Goal: Task Accomplishment & Management: Use online tool/utility

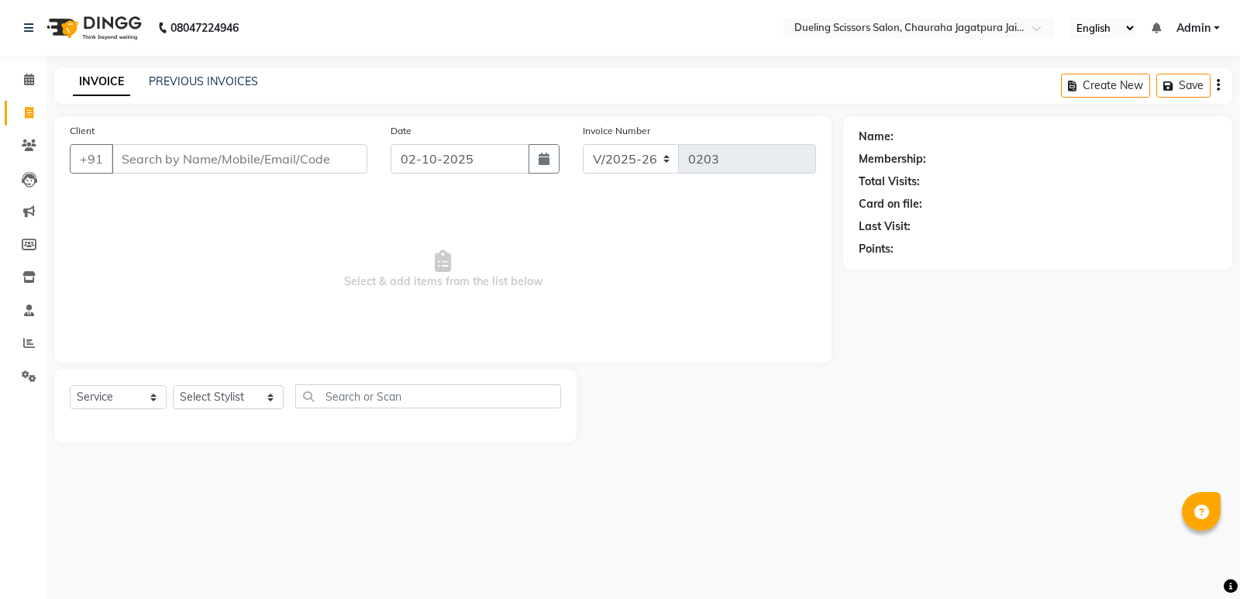
select select "6993"
select select "service"
click at [211, 78] on link "PREVIOUS INVOICES" at bounding box center [203, 81] width 109 height 14
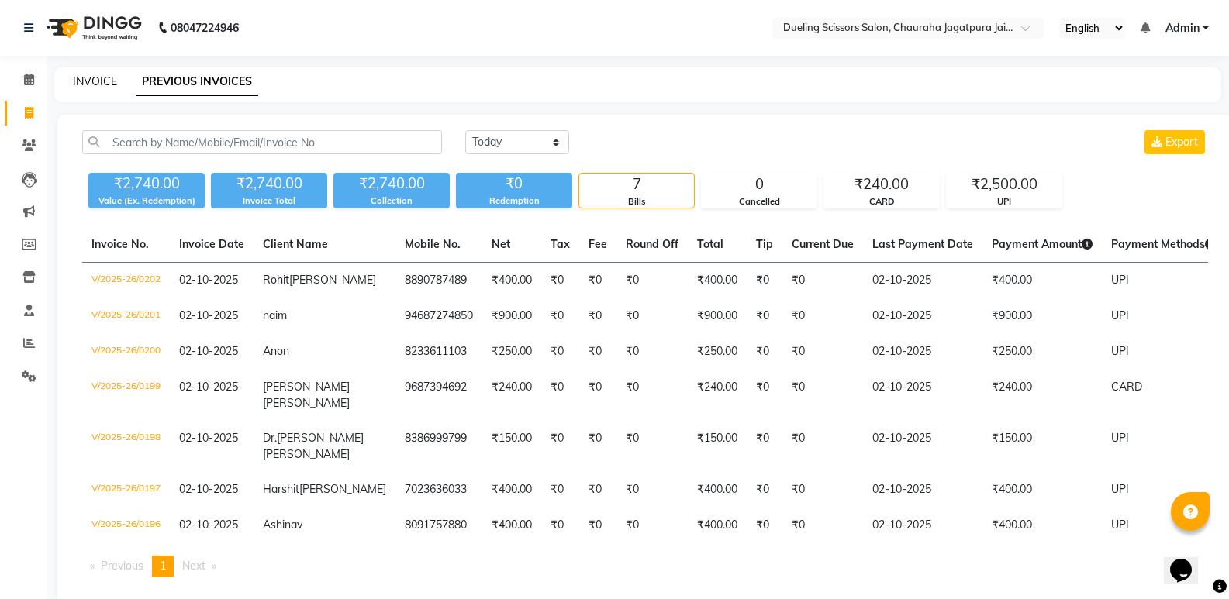
click at [98, 76] on link "INVOICE" at bounding box center [95, 81] width 44 height 14
select select "service"
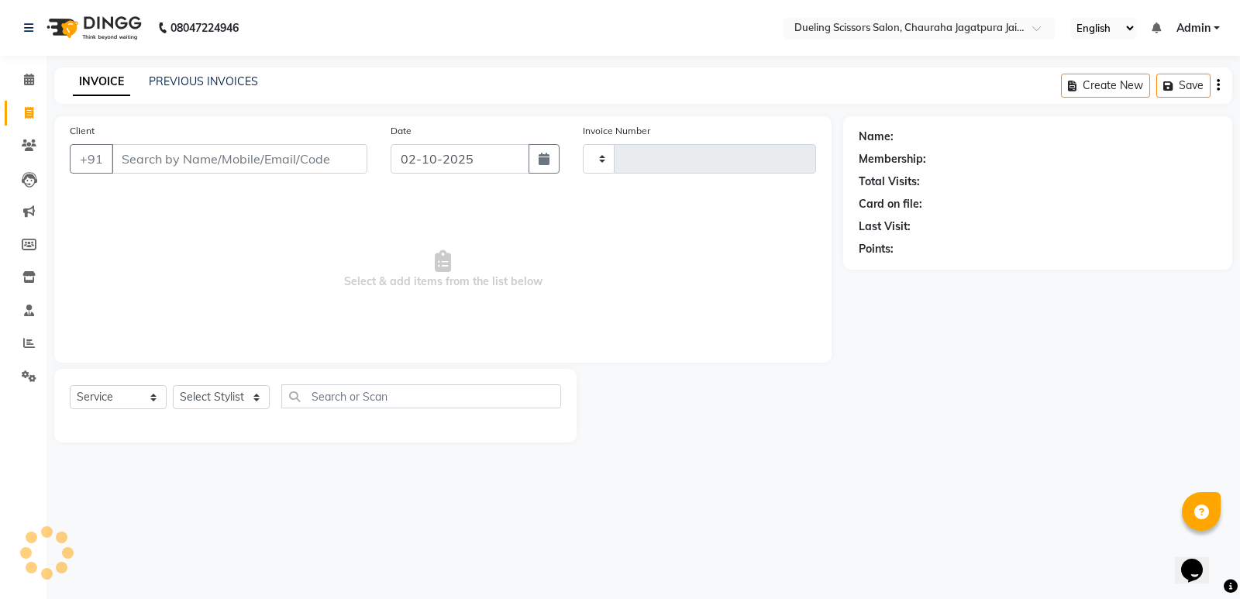
type input "0203"
select select "6993"
click at [29, 83] on icon at bounding box center [29, 80] width 10 height 12
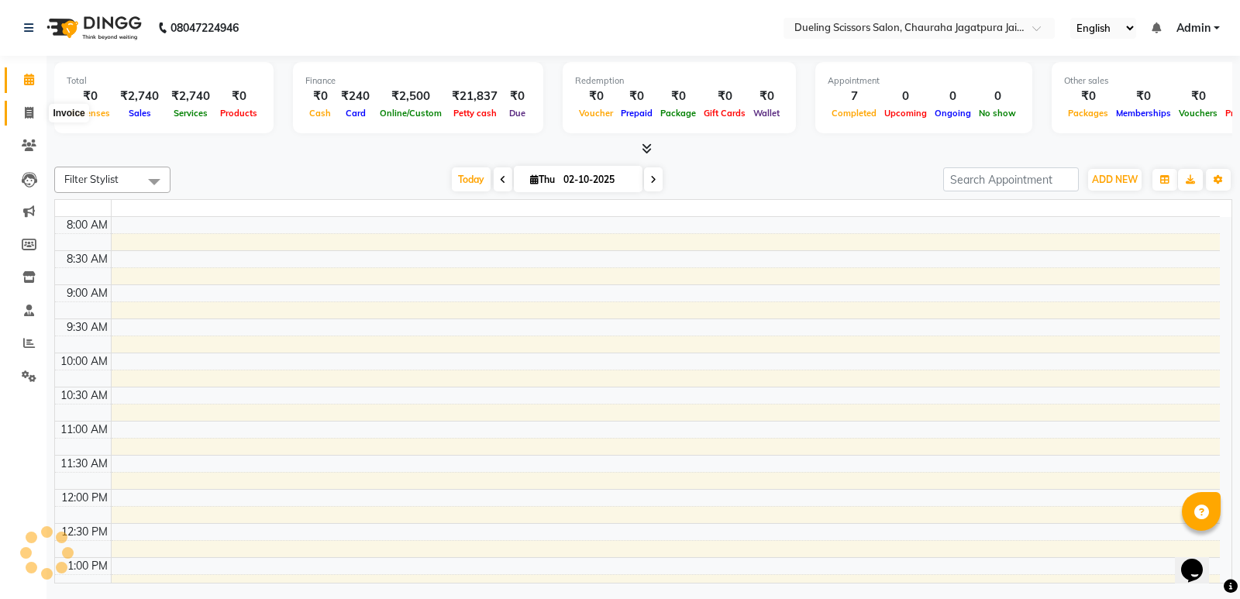
click at [26, 117] on icon at bounding box center [29, 113] width 9 height 12
select select "service"
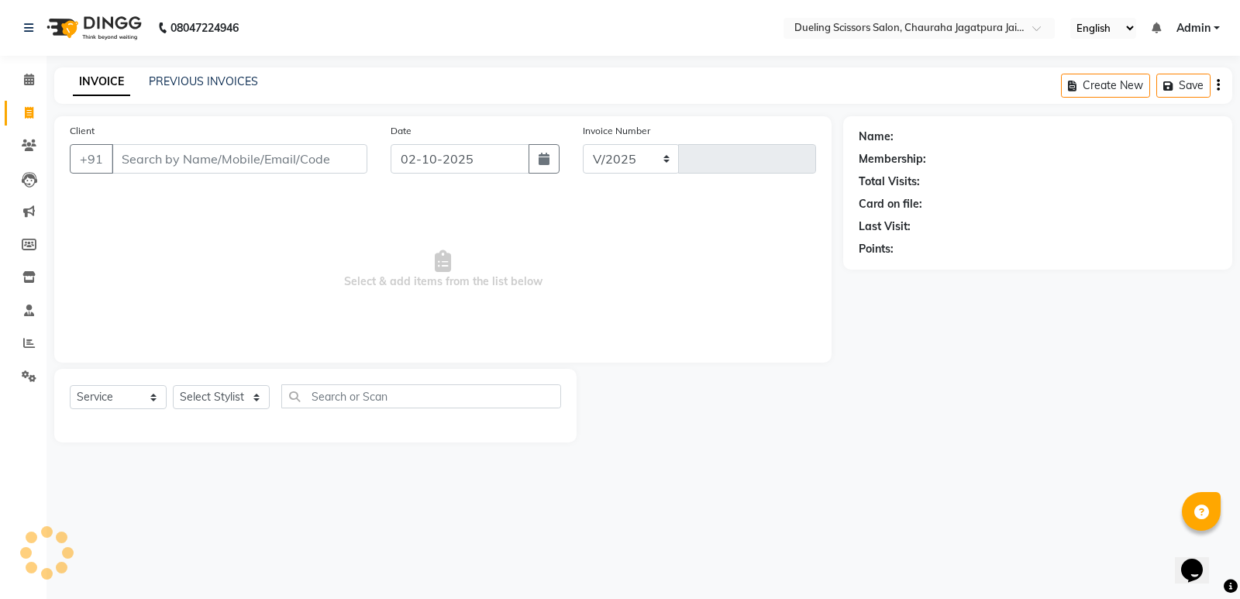
select select "6993"
type input "0203"
